Goal: Task Accomplishment & Management: Manage account settings

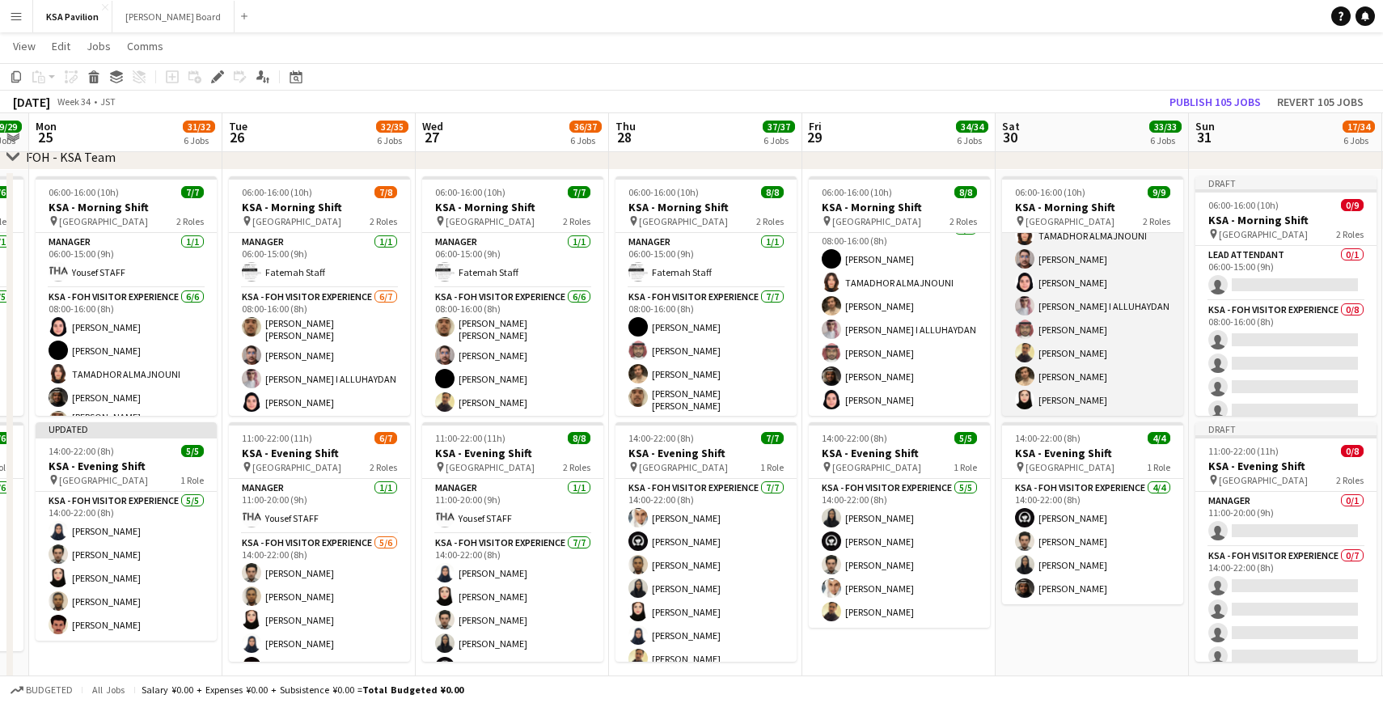
scroll to position [0, 749]
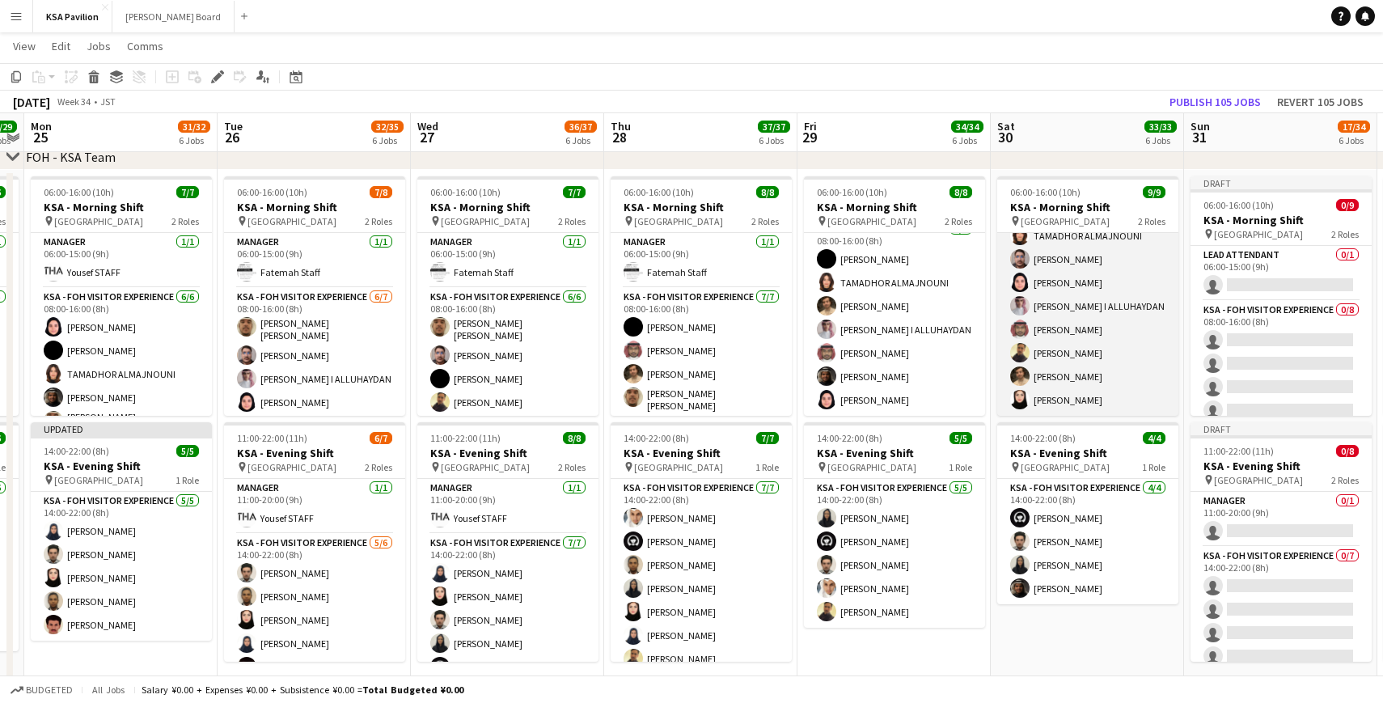
click at [1046, 399] on app-card-role "KSA - FOH Visitor Experience [DATE] 08:00-16:00 (8h) TAMADHOR ALMAJNOUNI [PERSO…" at bounding box center [1087, 306] width 181 height 219
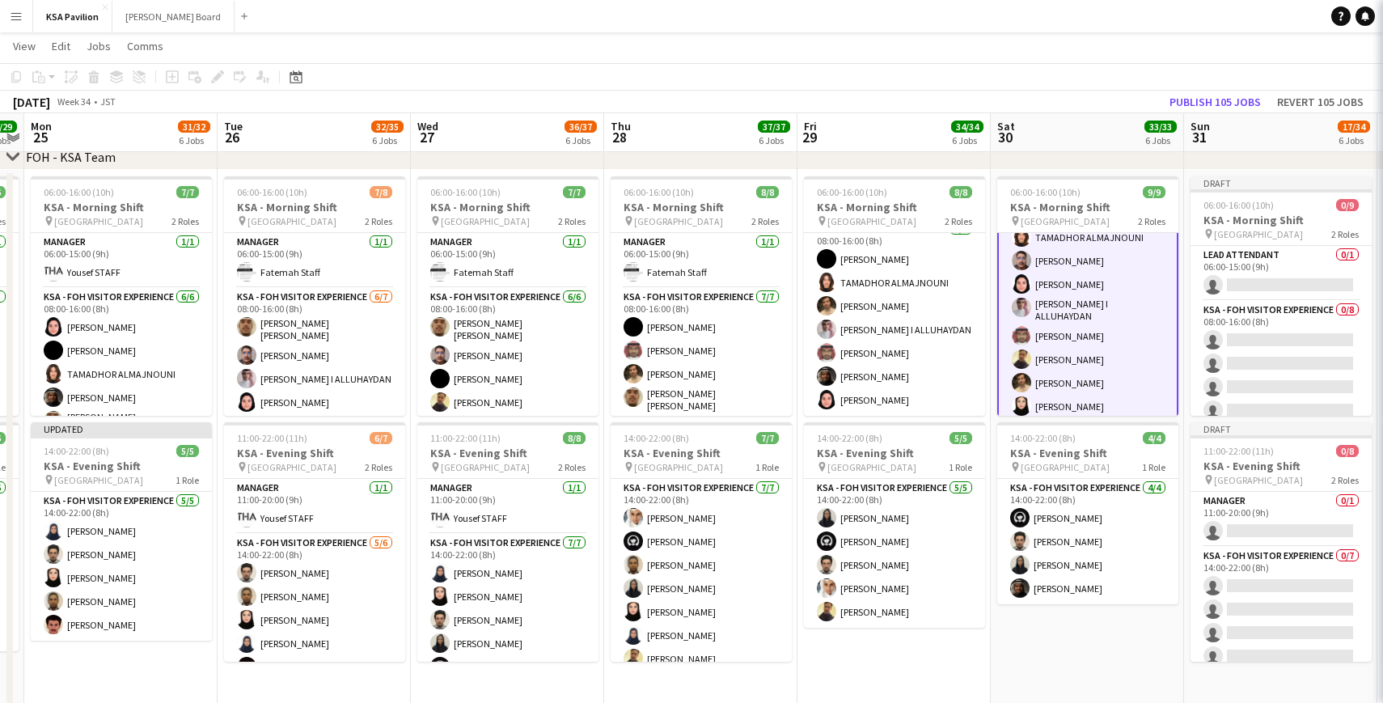
scroll to position [93, 0]
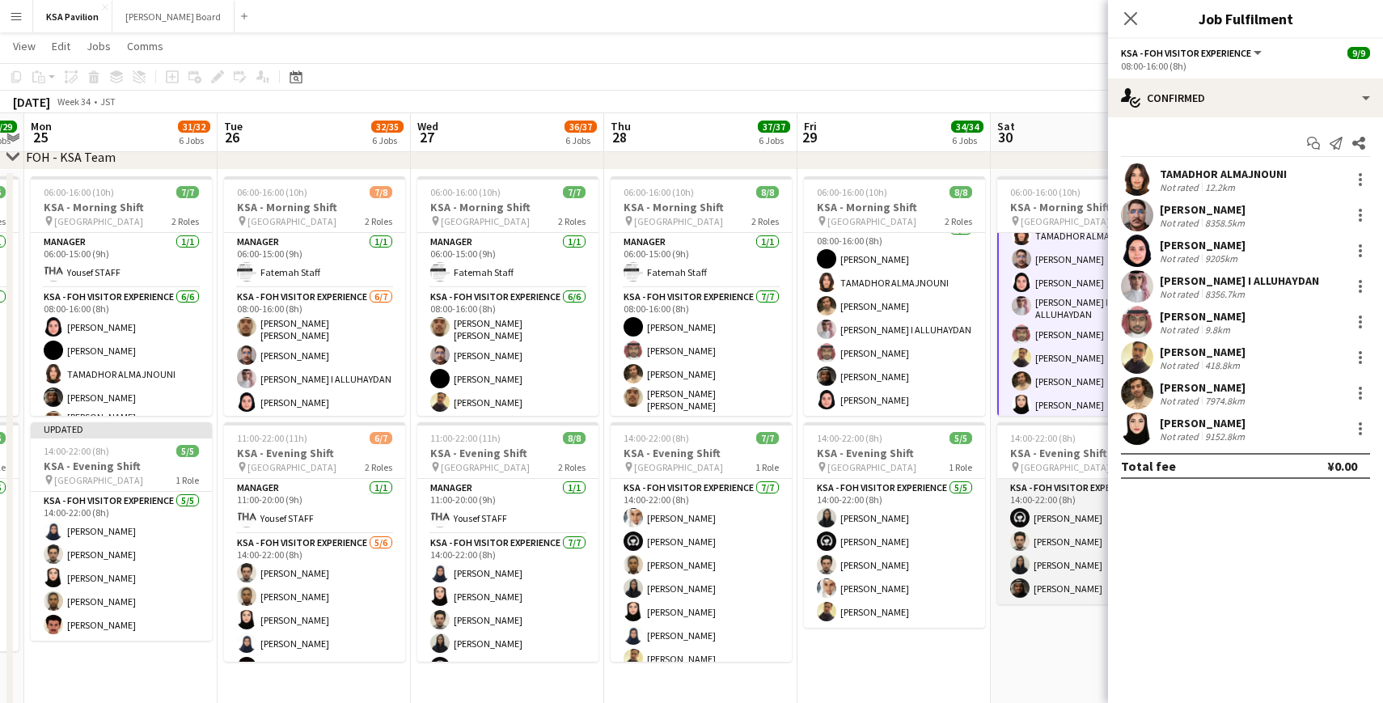
click at [1045, 589] on app-card-role "KSA - FOH Visitor Experience [DATE] 14:00-22:00 (8h) [PERSON_NAME] [PERSON_NAME…" at bounding box center [1087, 541] width 181 height 125
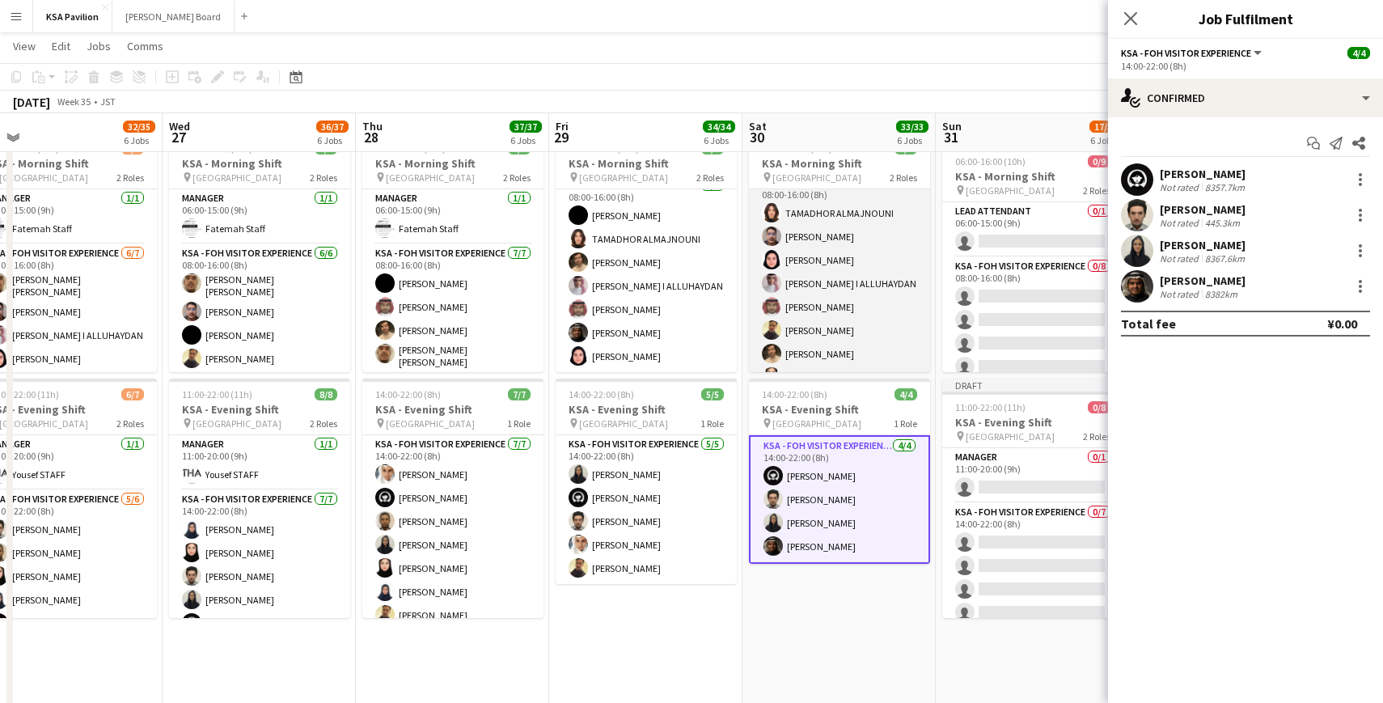
scroll to position [91, 0]
click at [812, 353] on app-card-role "KSA - FOH Visitor Experience [DATE] 08:00-16:00 (8h) TAMADHOR ALMAJNOUNI [PERSO…" at bounding box center [839, 262] width 181 height 219
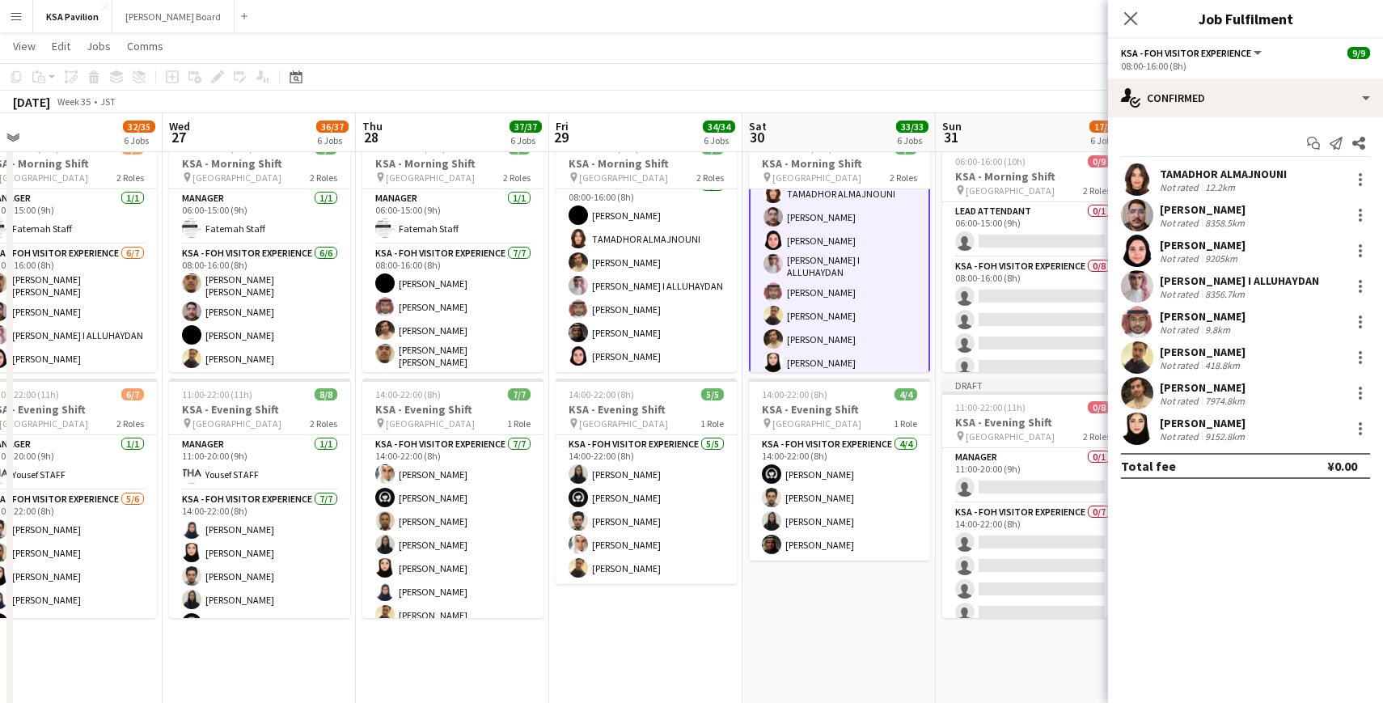
scroll to position [93, 0]
click at [817, 357] on app-card-role "KSA - FOH Visitor Experience [DATE] 08:00-16:00 (8h) TAMADHOR ALMAJNOUNI [PERSO…" at bounding box center [839, 264] width 181 height 227
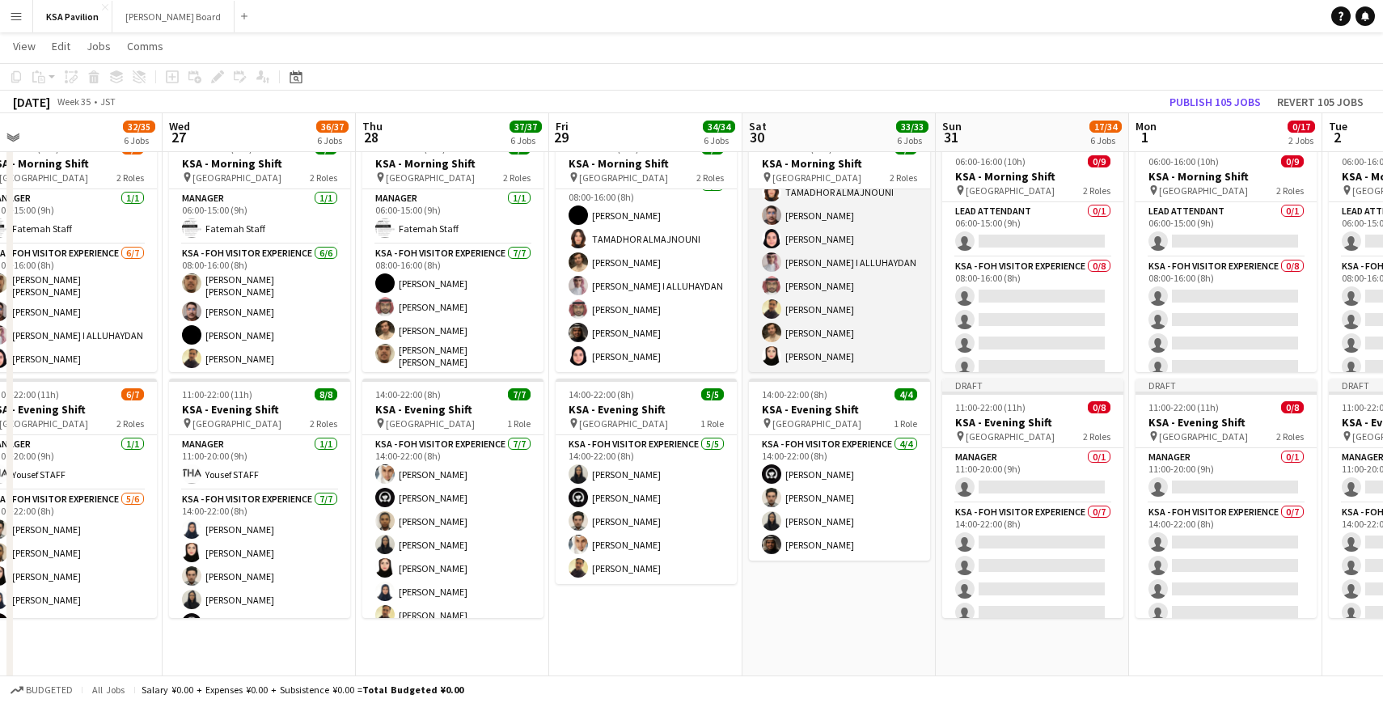
scroll to position [91, 0]
click at [808, 345] on app-card-role "KSA - FOH Visitor Experience [DATE] 08:00-16:00 (8h) TAMADHOR ALMAJNOUNI [PERSO…" at bounding box center [839, 262] width 181 height 219
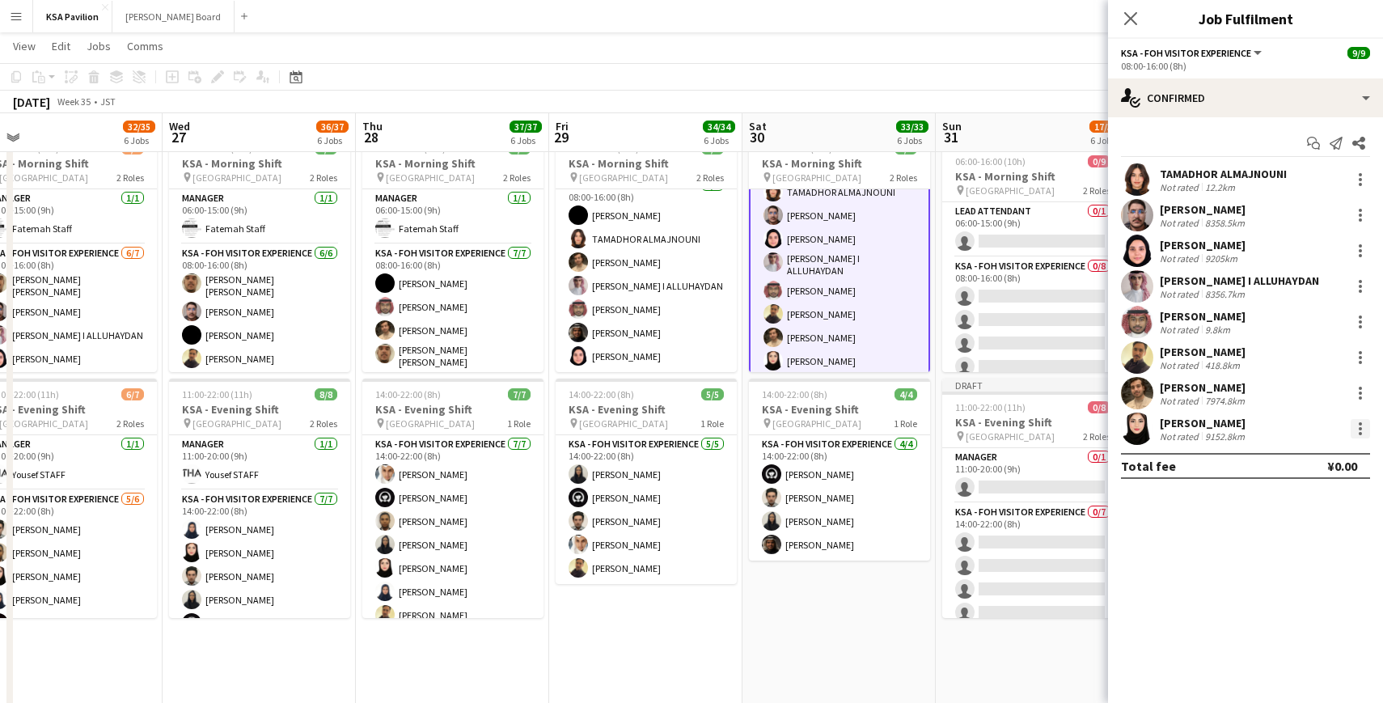
click at [1359, 432] on div at bounding box center [1360, 433] width 3 height 3
click at [805, 544] on div at bounding box center [691, 351] width 1383 height 703
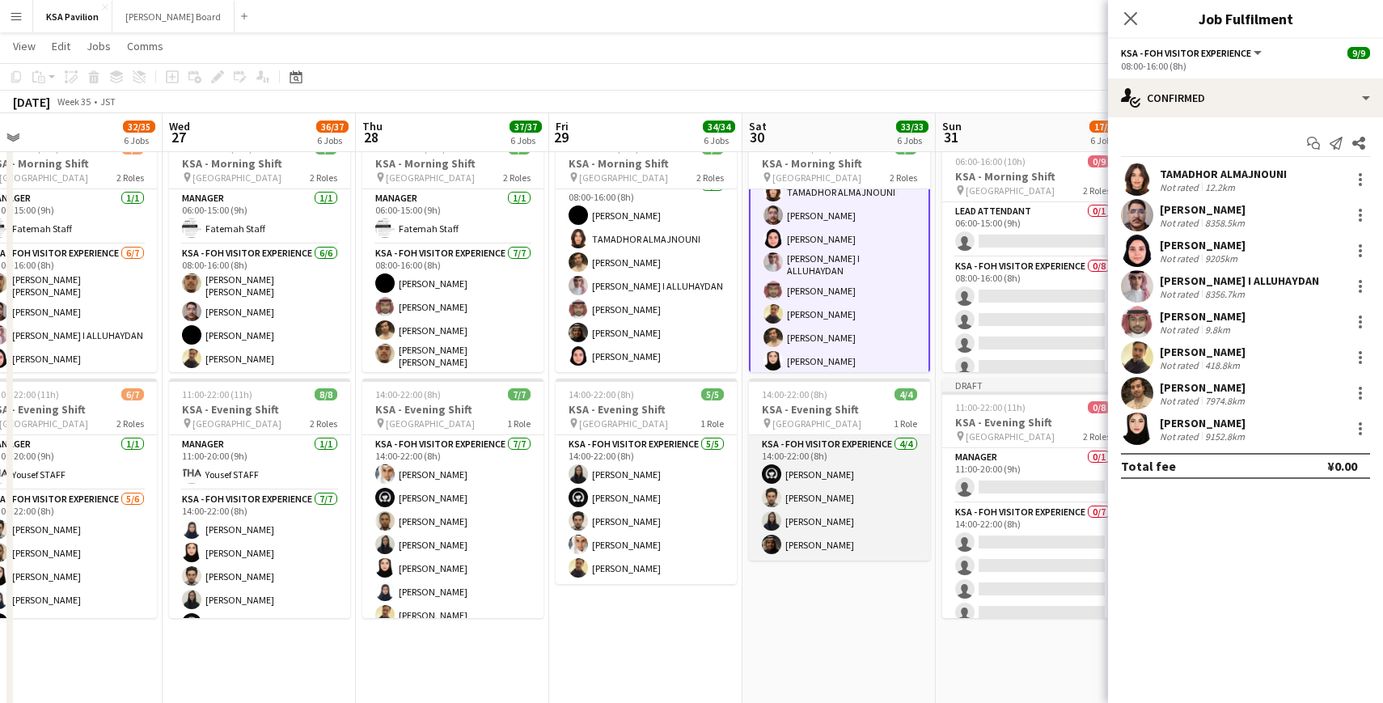
click at [803, 543] on app-card-role "KSA - FOH Visitor Experience [DATE] 14:00-22:00 (8h) [PERSON_NAME] [PERSON_NAME…" at bounding box center [839, 497] width 181 height 125
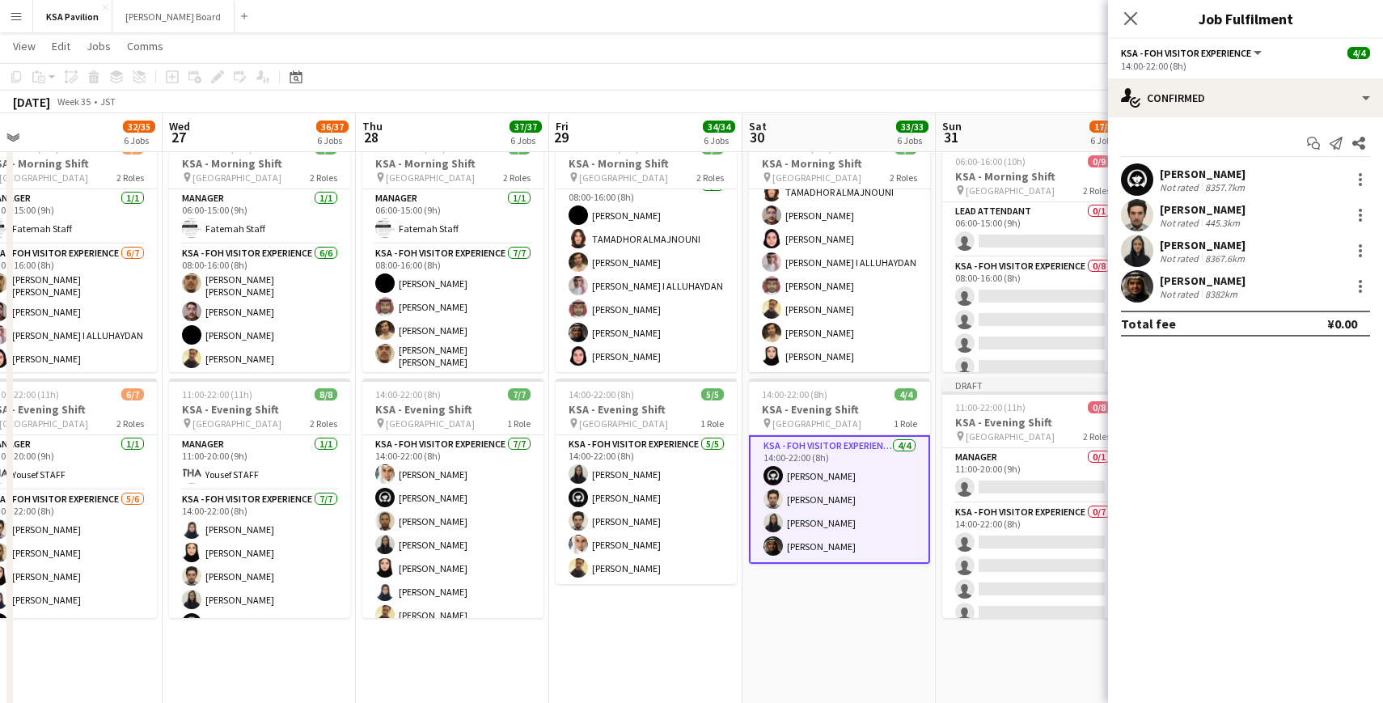
scroll to position [91, 0]
click at [1355, 290] on div at bounding box center [1360, 286] width 19 height 19
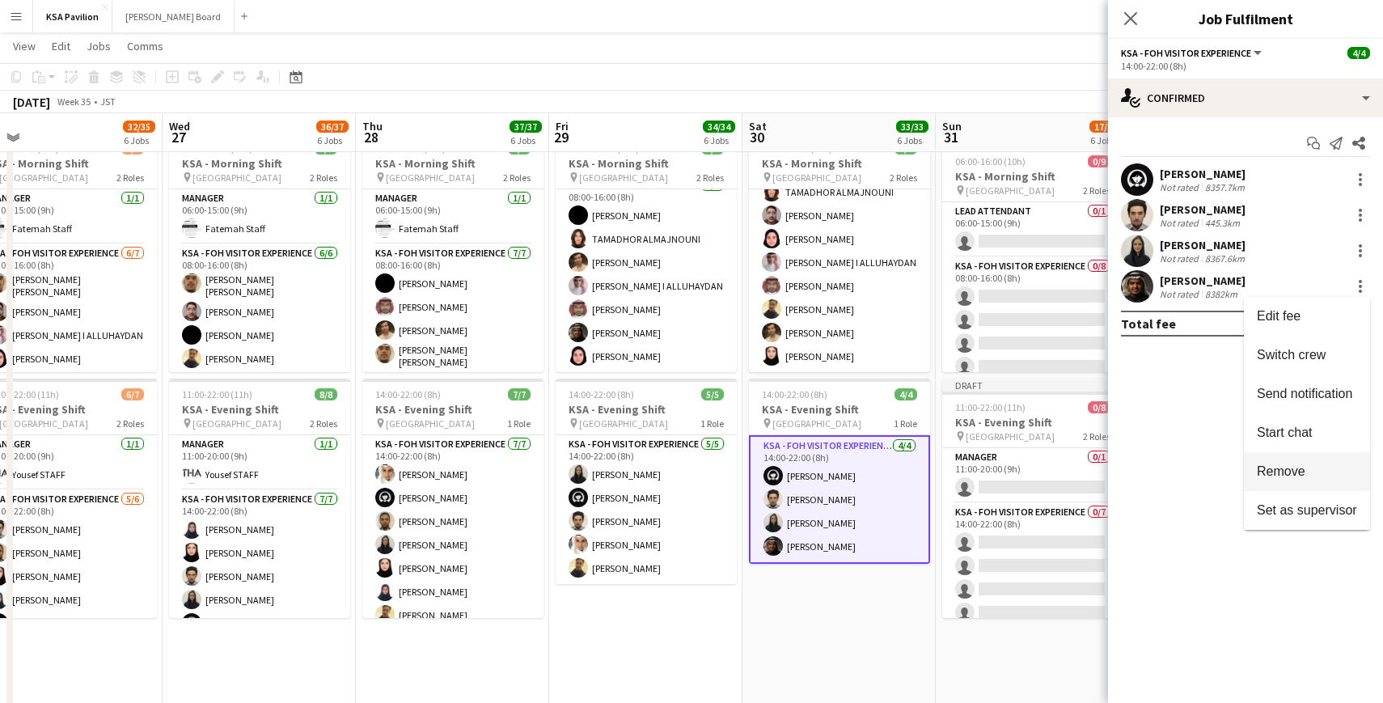
click at [1287, 468] on span "Remove" at bounding box center [1281, 471] width 49 height 14
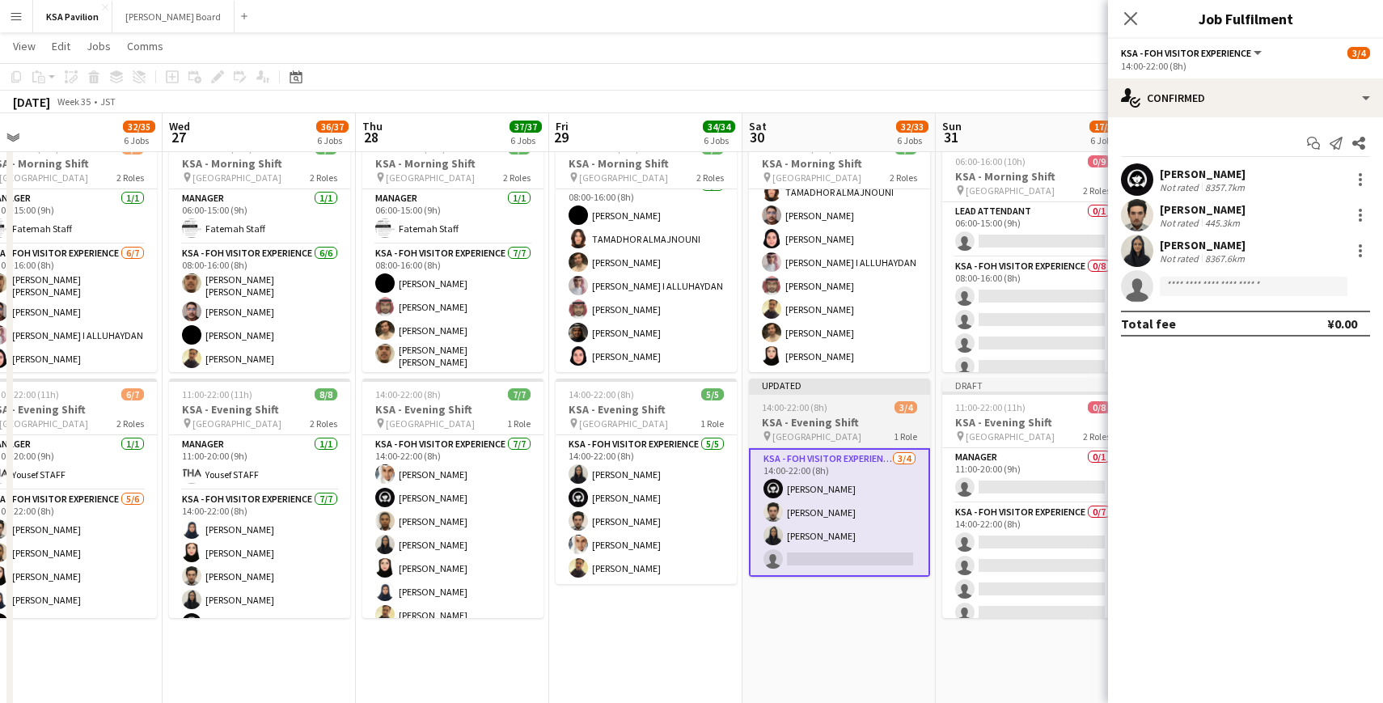
click at [801, 394] on div at bounding box center [839, 392] width 181 height 3
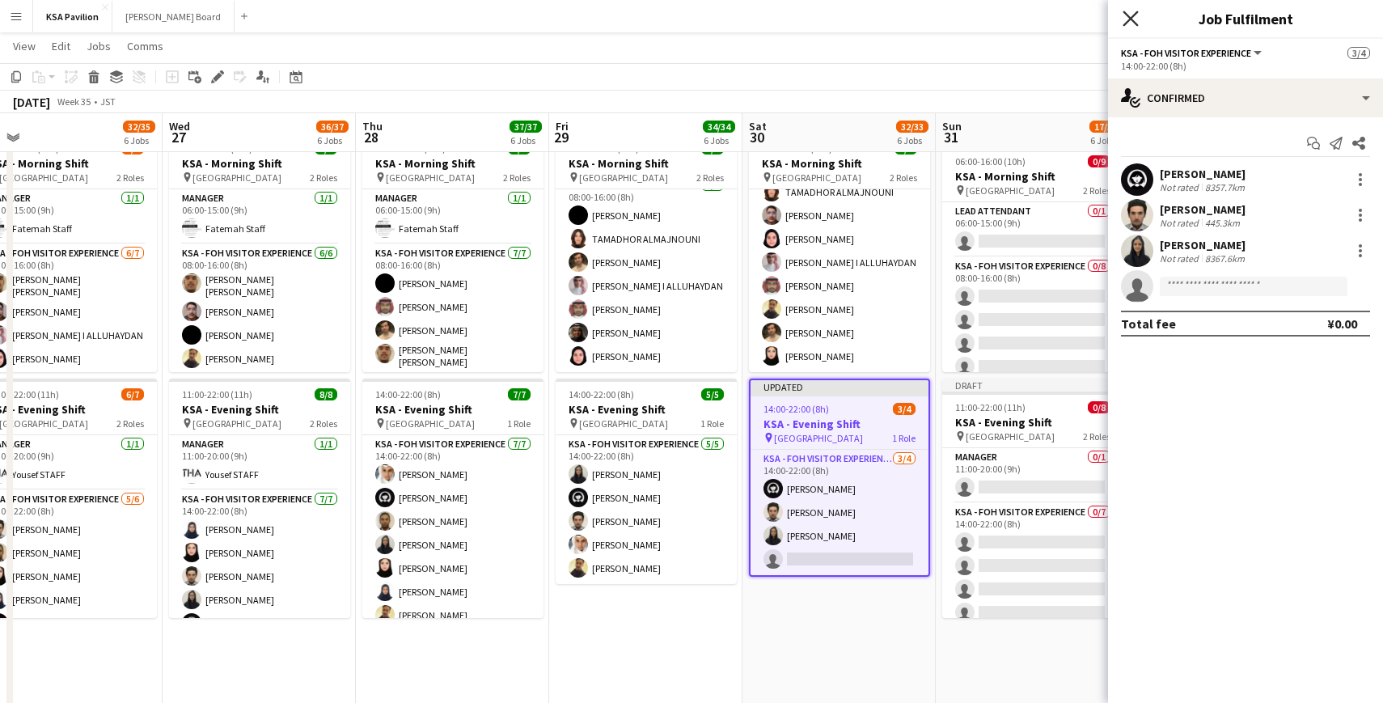
click at [1127, 19] on icon "Close pop-in" at bounding box center [1129, 18] width 15 height 15
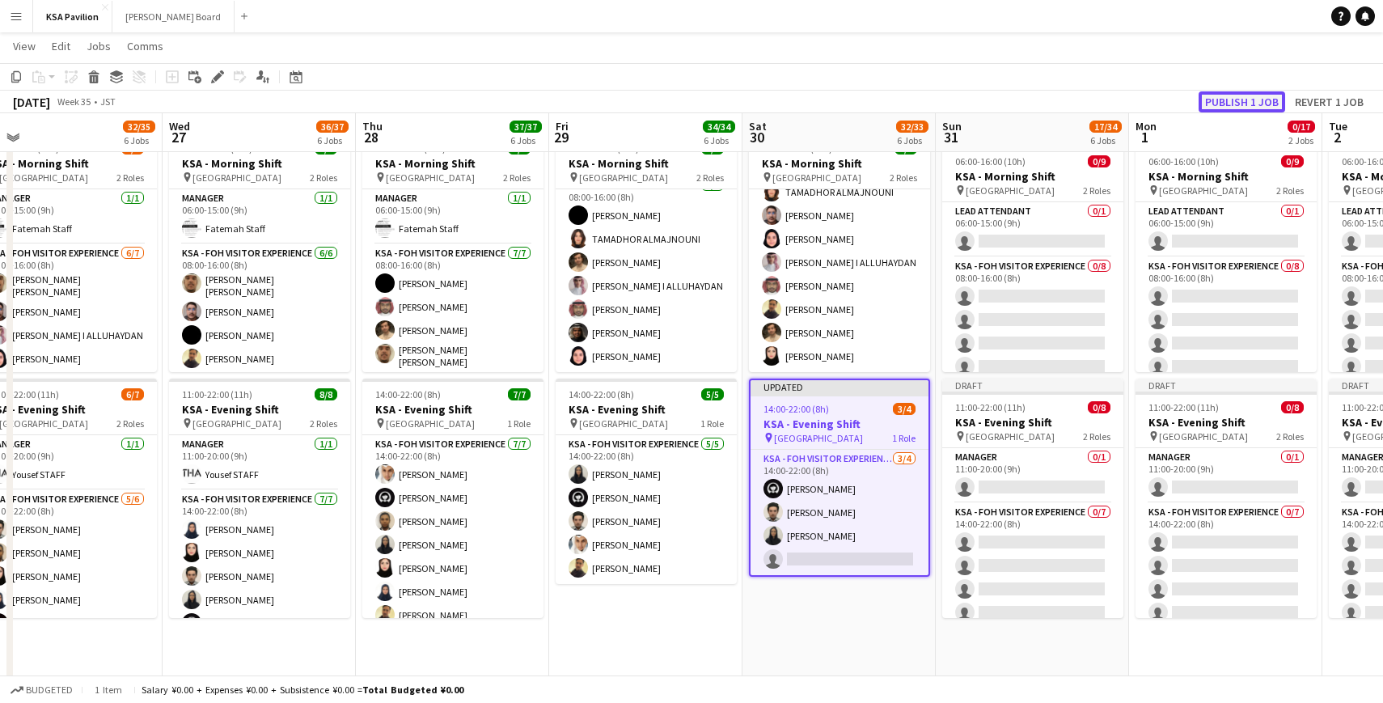
click at [1237, 106] on button "Publish 1 job" at bounding box center [1241, 101] width 87 height 21
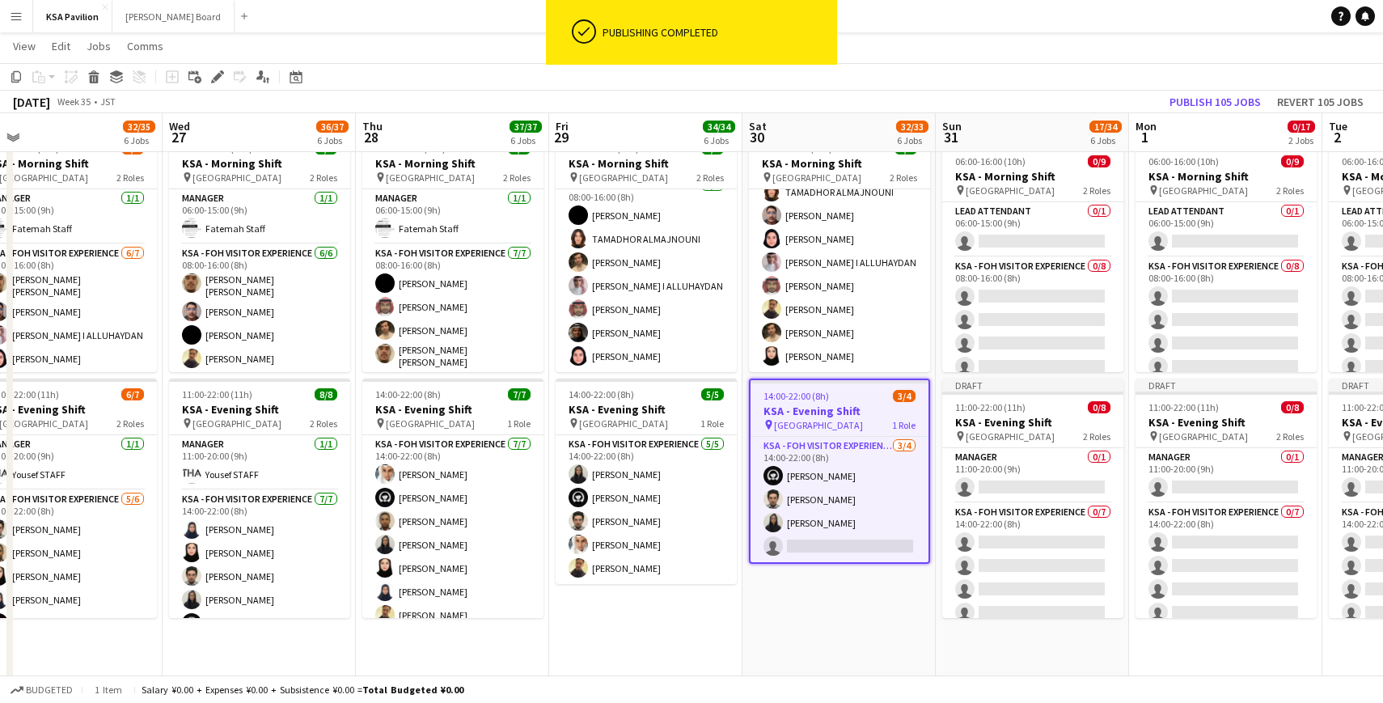
click at [790, 596] on app-date-cell "06:00-16:00 (10h) 9/9 KSA - Morning Shift pin [GEOGRAPHIC_DATA] 2 Roles LEAD AT…" at bounding box center [838, 431] width 193 height 611
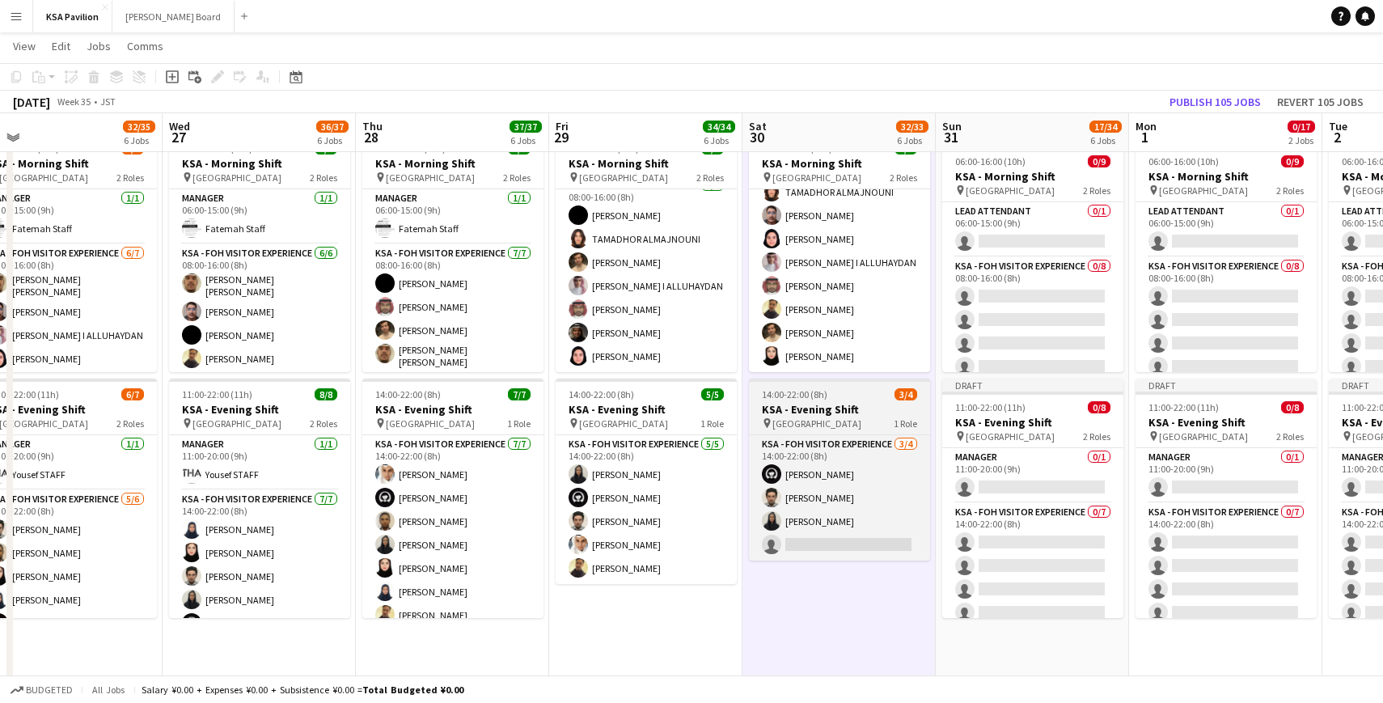
click at [796, 391] on span "14:00-22:00 (8h)" at bounding box center [795, 394] width 66 height 12
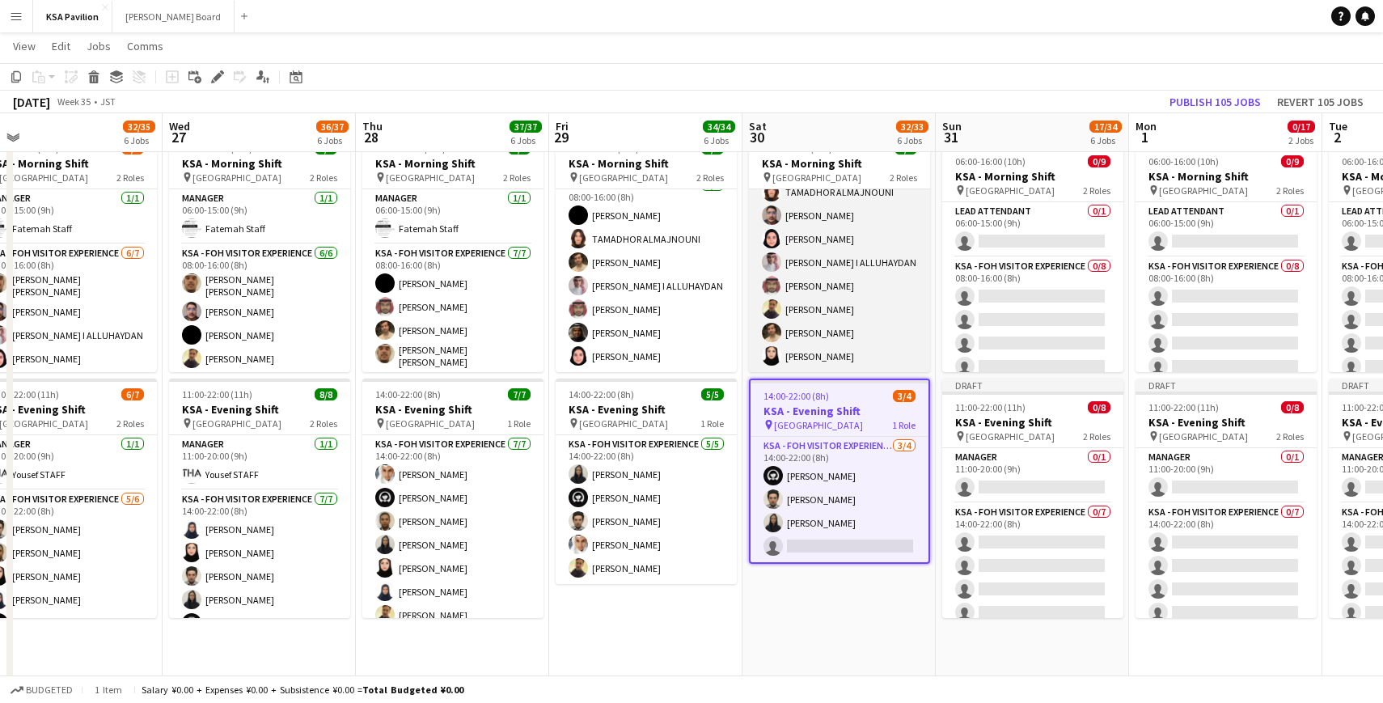
click at [805, 332] on app-card-role "KSA - FOH Visitor Experience [DATE] 08:00-16:00 (8h) TAMADHOR ALMAJNOUNI [PERSO…" at bounding box center [839, 262] width 181 height 219
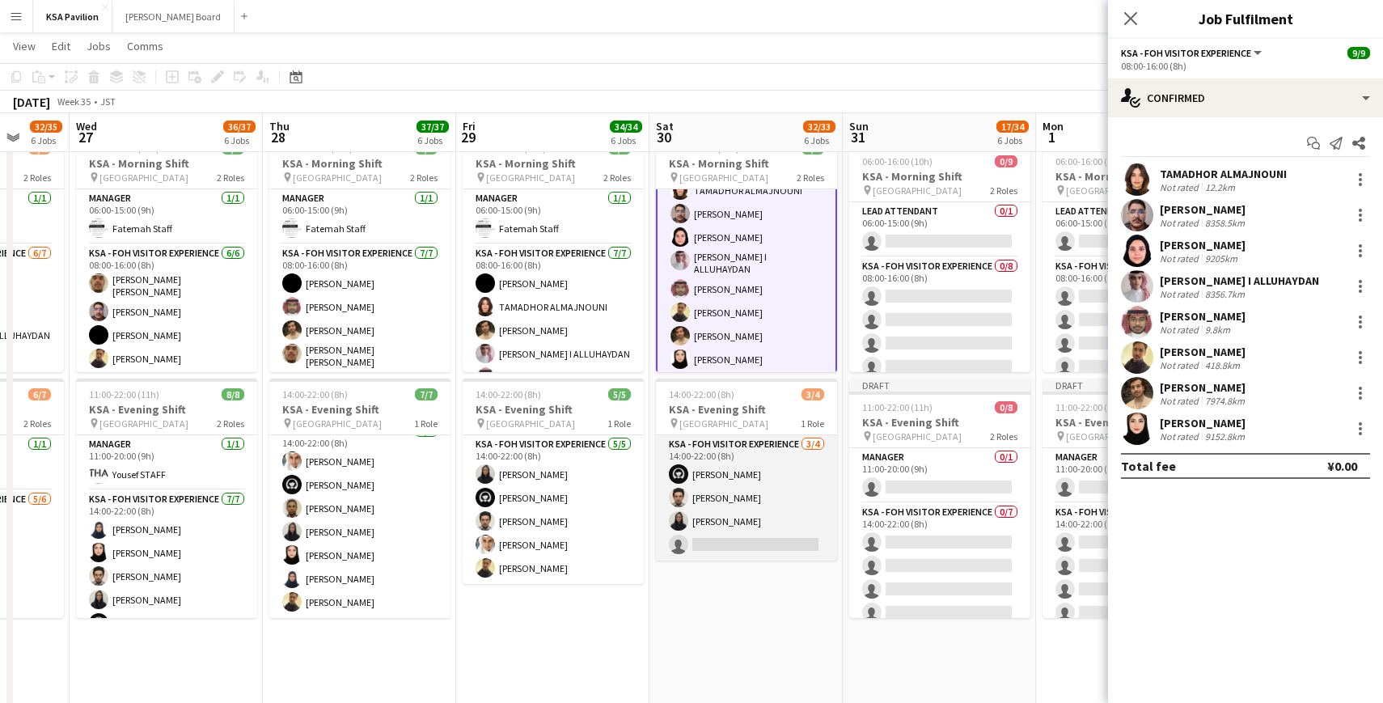
scroll to position [0, 517]
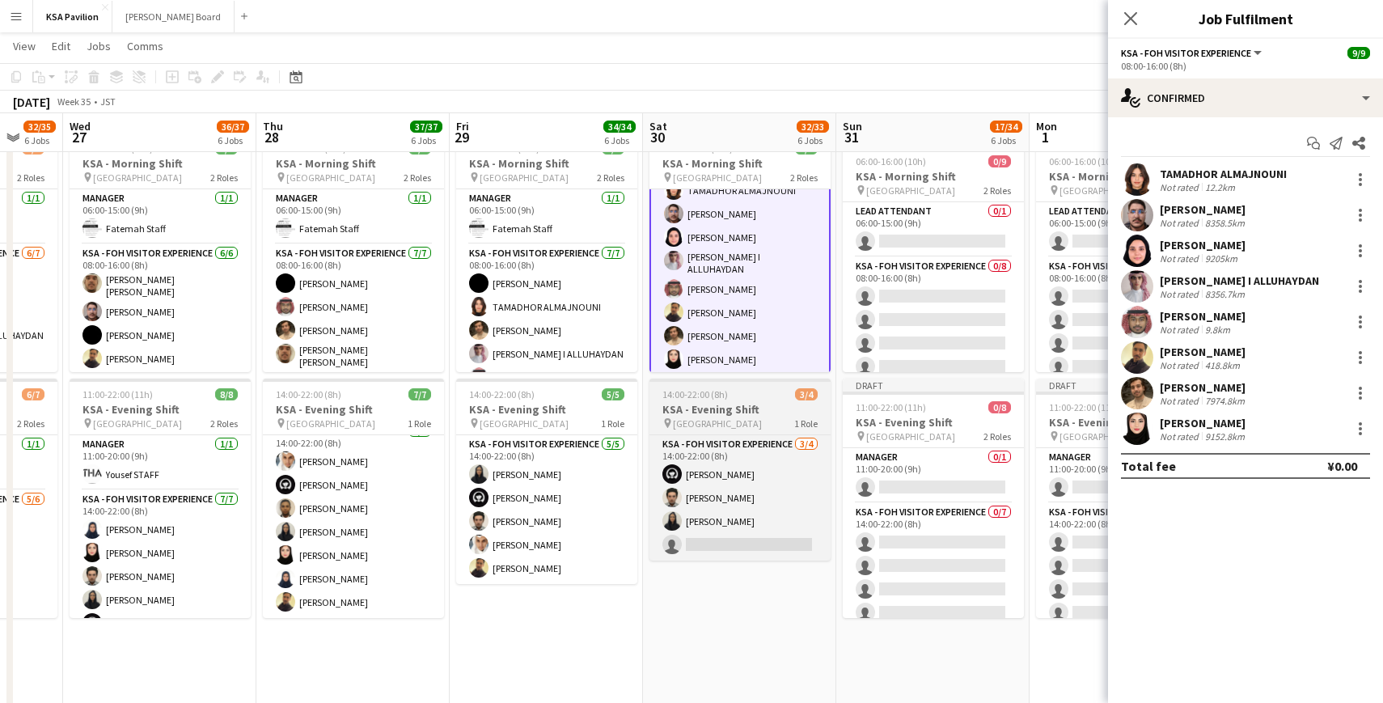
click at [739, 387] on app-job-card "14:00-22:00 (8h) 3/4 KSA - Evening Shift pin [GEOGRAPHIC_DATA] 1 Role KSA - FOH…" at bounding box center [739, 469] width 181 height 182
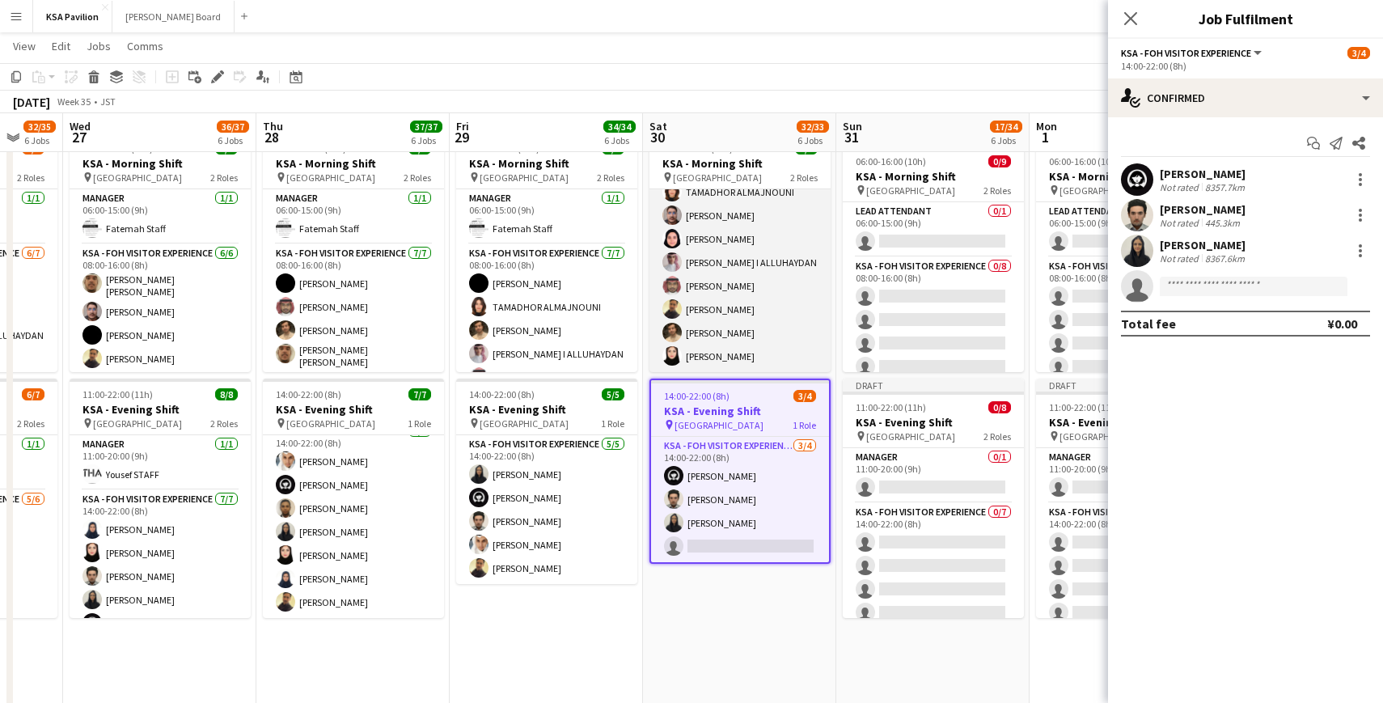
click at [742, 287] on app-card-role "KSA - FOH Visitor Experience [DATE] 08:00-16:00 (8h) TAMADHOR ALMAJNOUNI [PERSO…" at bounding box center [739, 262] width 181 height 219
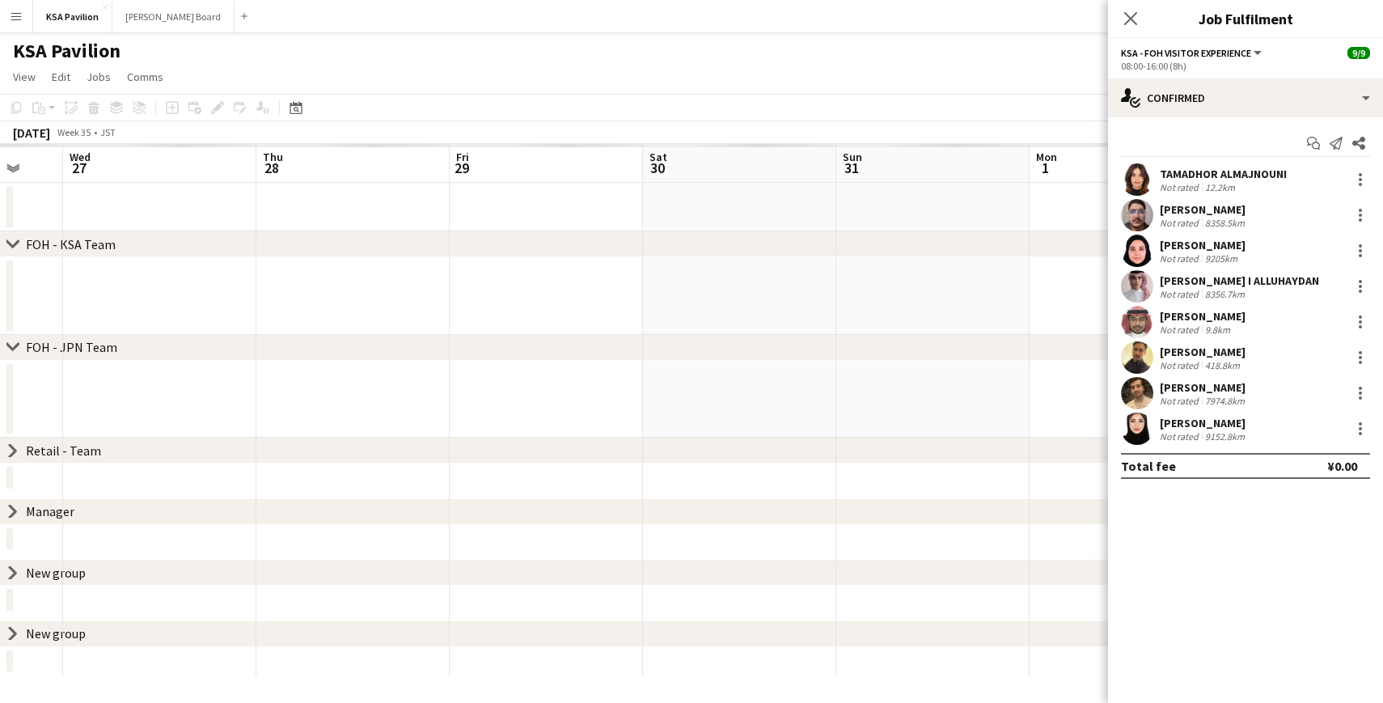
scroll to position [0, 0]
